Goal: Obtain resource: Obtain resource

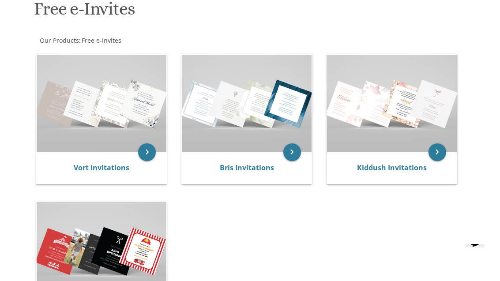
scroll to position [148, 0]
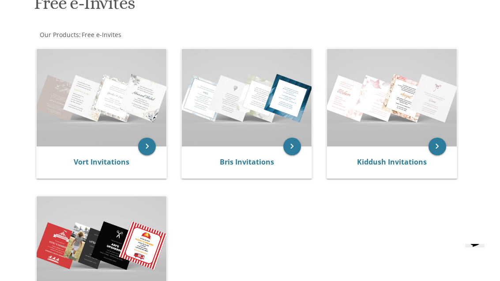
click at [245, 145] on img at bounding box center [247, 97] width 130 height 97
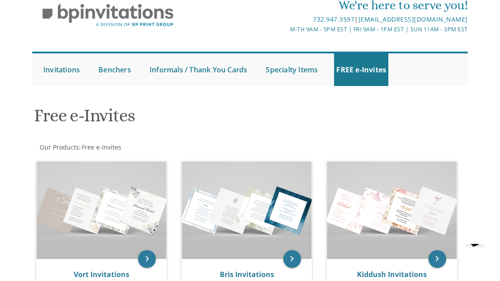
scroll to position [0, 0]
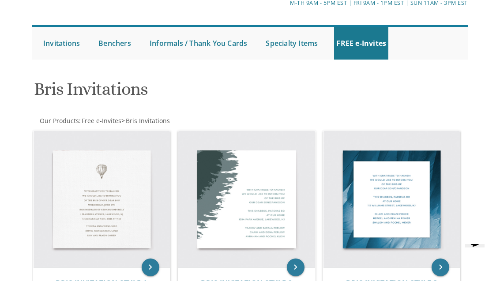
scroll to position [41, 0]
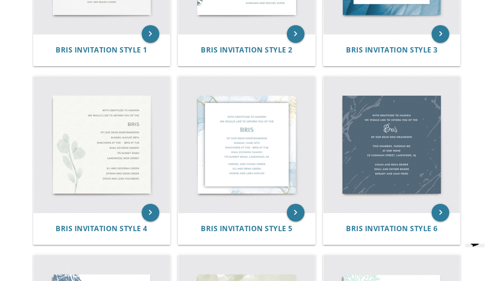
scroll to position [322, 0]
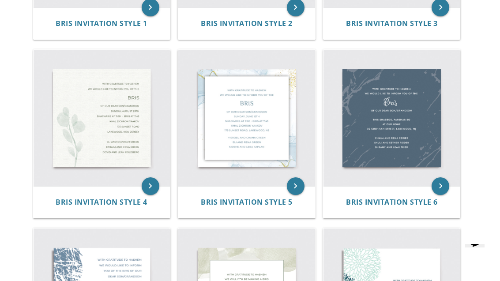
click at [431, 218] on div "keyboard_arrow_right Bris Invitation Style 6" at bounding box center [395, 135] width 145 height 179
click at [276, 144] on img at bounding box center [246, 118] width 136 height 136
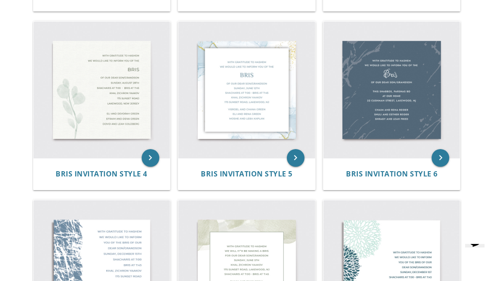
click at [277, 106] on img at bounding box center [246, 90] width 136 height 136
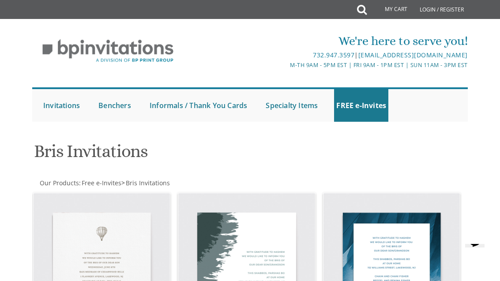
scroll to position [142, 0]
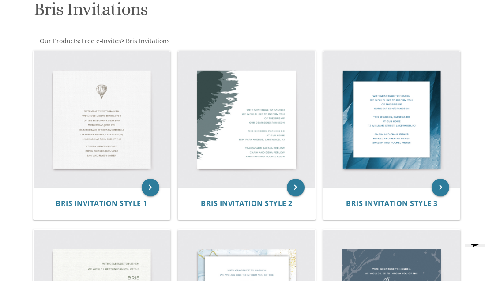
click at [83, 102] on img at bounding box center [102, 119] width 136 height 136
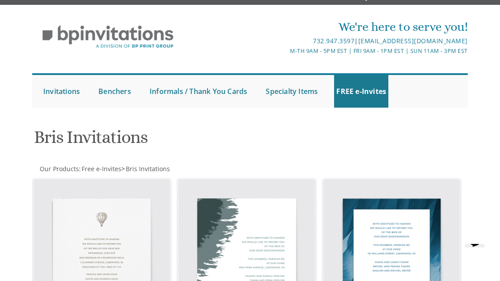
scroll to position [0, 0]
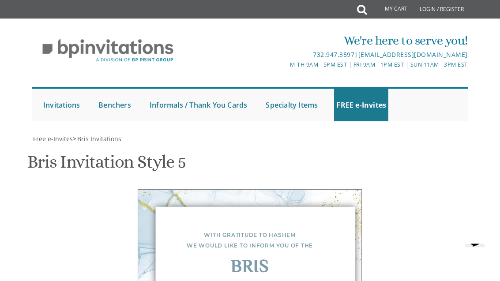
scroll to position [367, 0]
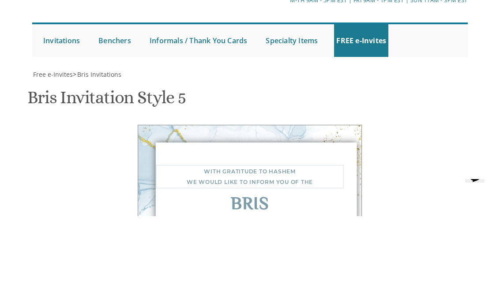
type textarea "With gratitude to Hashem We would like to invite you to the"
type textarea "B"
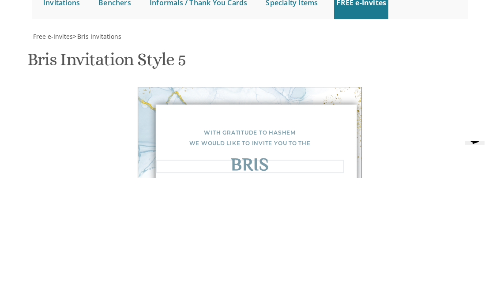
type textarea "Shalom Zachar"
type textarea "Of our dear son/grandson Shacharis at 7:00 • Bris at 7:45 Bais Medrash Ohr Tuvi…"
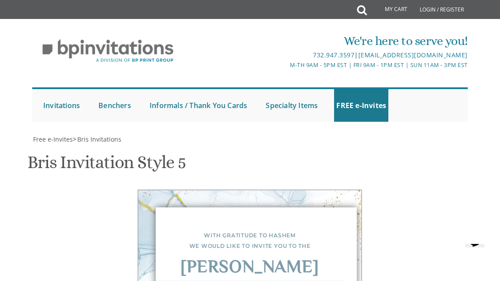
scroll to position [0, 0]
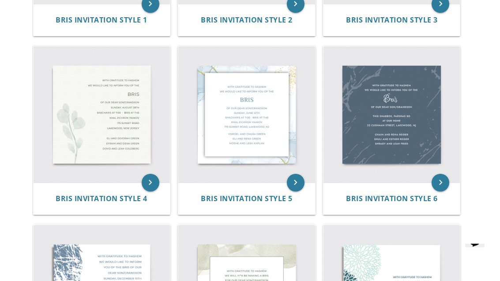
scroll to position [321, 0]
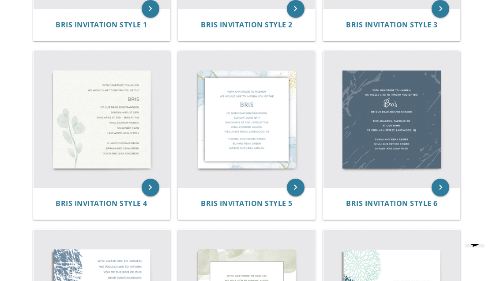
click at [263, 135] on img at bounding box center [246, 119] width 136 height 136
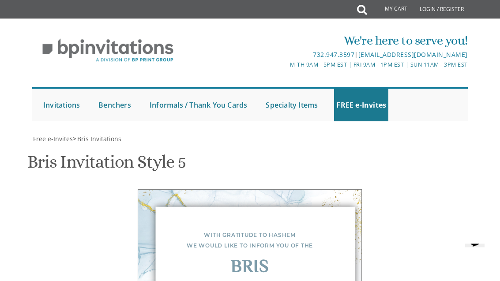
scroll to position [108, 0]
click at [286, 263] on div "Bris" at bounding box center [250, 268] width 188 height 11
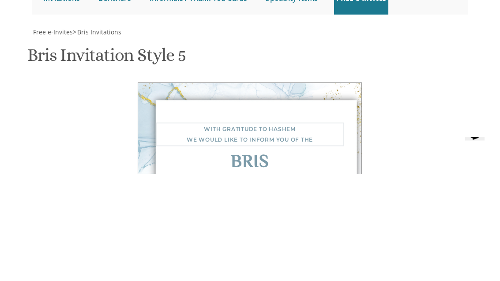
type textarea "With gratitude to Hashem We would like to invite you to the"
type textarea "B"
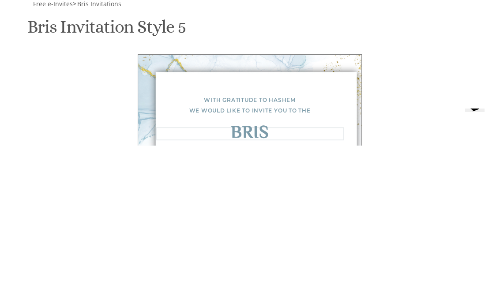
type textarea "Shalom Zachor"
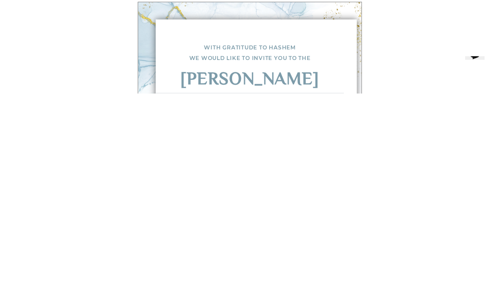
type textarea "Of our dear son"
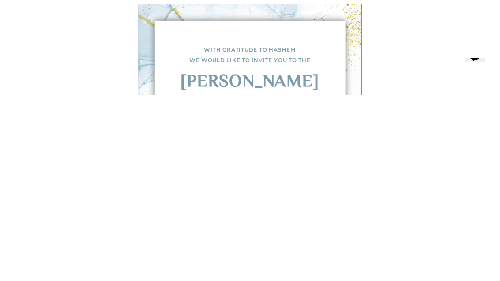
type textarea "Yi"
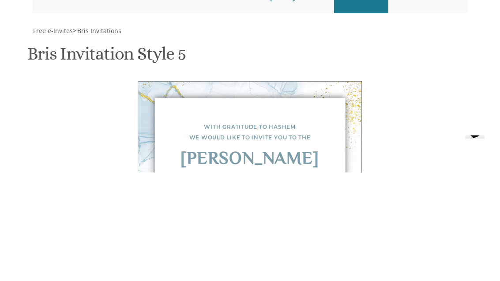
type textarea "Shlomo and Devorah Segal"
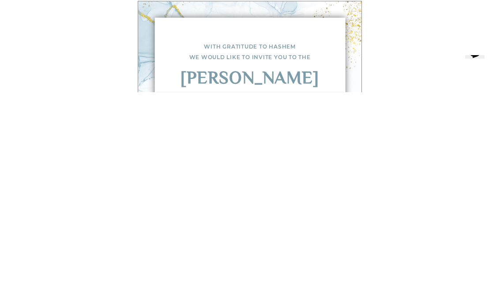
scroll to position [229, 0]
type textarea "Of our dear son Leil Shabbos פרשת וילך שבת שובה 1059 E. 14th St."
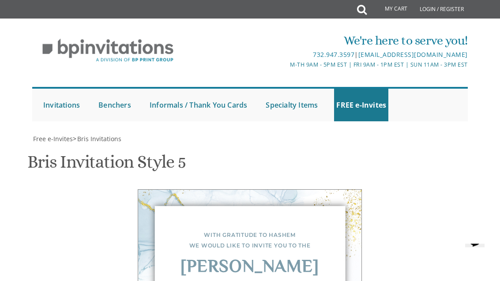
scroll to position [169, 0]
click at [333, 190] on div "With gratitude to Hashem We would like to invite you to the Shalom Zachor Of ou…" at bounding box center [250, 280] width 224 height 180
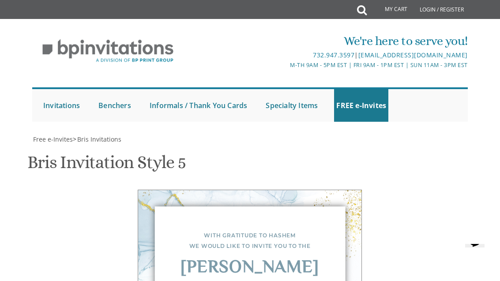
scroll to position [485, 0]
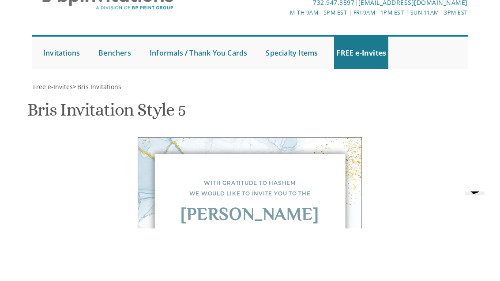
type input "Babbisegal@gmail.com"
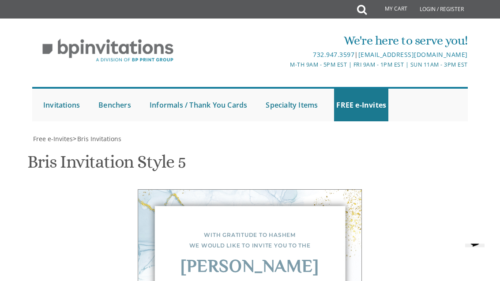
scroll to position [601, 0]
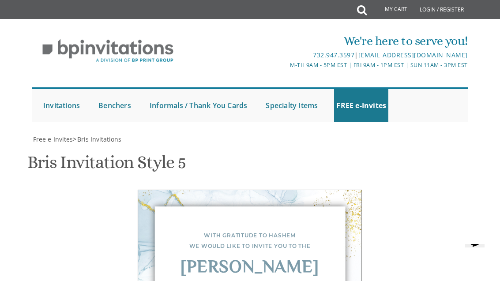
scroll to position [216, 0]
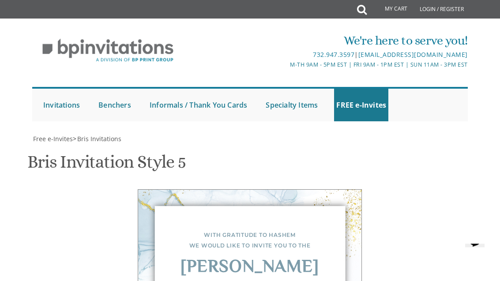
click at [410, 190] on div "With gratitude to Hashem We would like to invite you to the Shalom Zachor Of ou…" at bounding box center [250, 280] width 428 height 180
